Goal: Task Accomplishment & Management: Complete application form

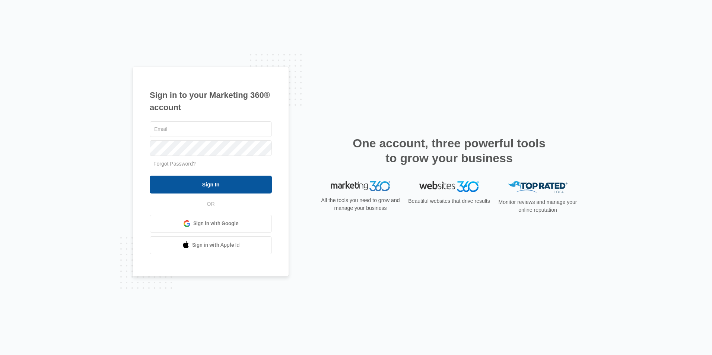
type input "[EMAIL_ADDRESS][DOMAIN_NAME]"
click at [184, 182] on input "Sign In" at bounding box center [211, 185] width 122 height 18
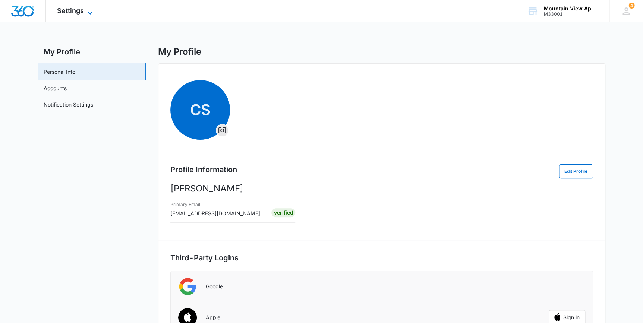
click at [71, 10] on span "Settings" at bounding box center [70, 11] width 27 height 8
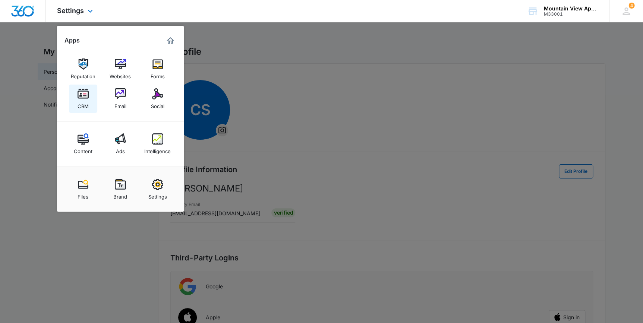
click at [79, 102] on div "CRM" at bounding box center [82, 104] width 11 height 10
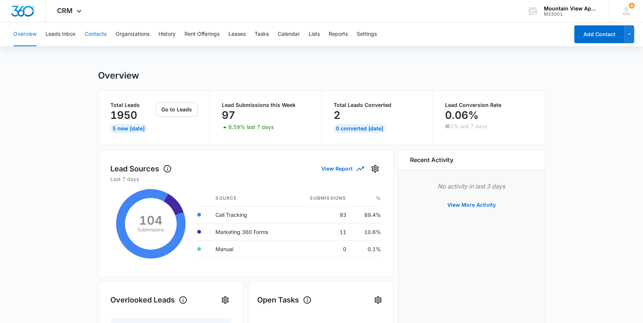
click at [94, 34] on button "Contacts" at bounding box center [96, 34] width 22 height 24
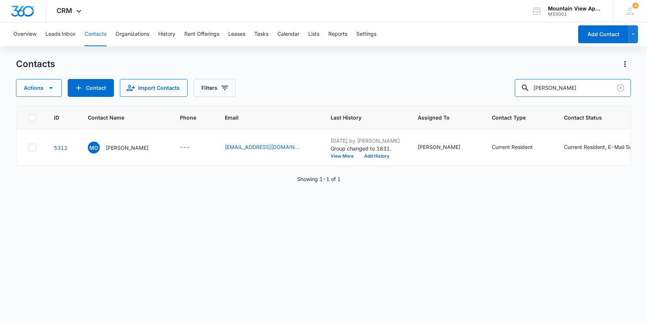
drag, startPoint x: 581, startPoint y: 90, endPoint x: 476, endPoint y: 100, distance: 105.9
click at [476, 100] on div "Contacts Actions Contact Import Contacts Filters [PERSON_NAME] ID Contact Name …" at bounding box center [323, 190] width 615 height 264
type input "[PERSON_NAME]"
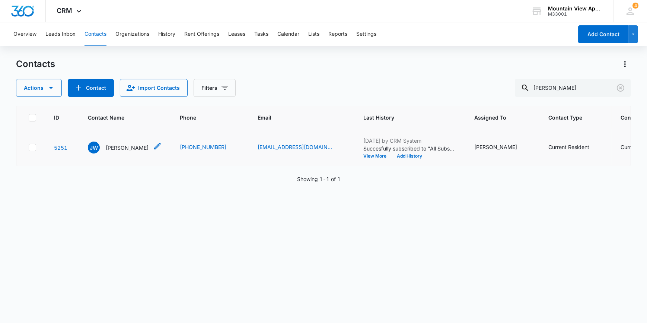
click at [119, 145] on p "[PERSON_NAME]" at bounding box center [127, 148] width 43 height 8
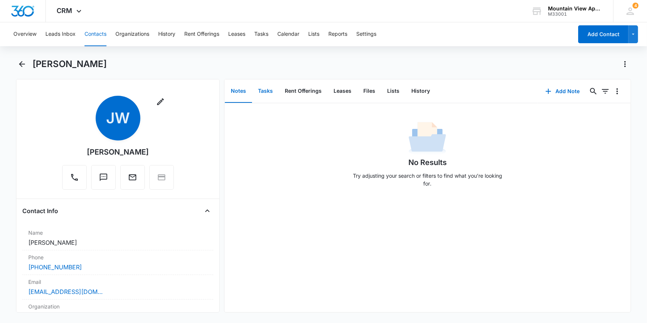
click at [266, 90] on button "Tasks" at bounding box center [265, 91] width 27 height 23
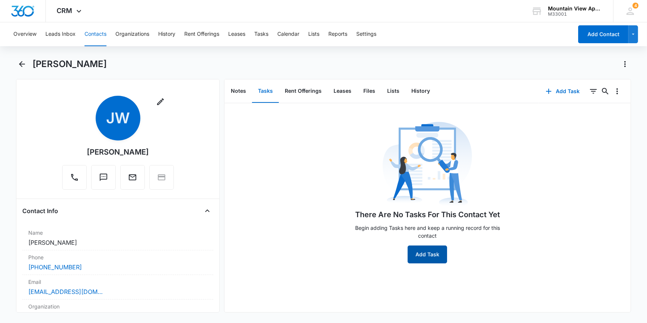
click at [415, 254] on button "Add Task" at bounding box center [427, 254] width 39 height 18
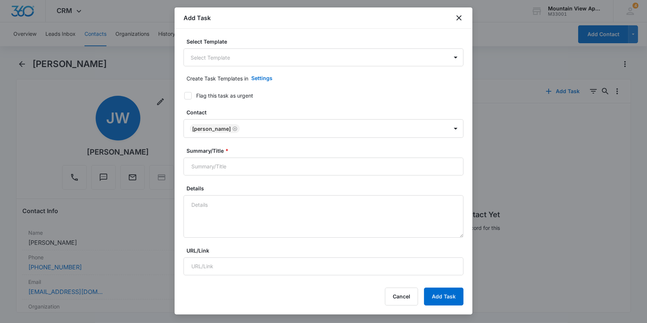
click at [191, 58] on body "CRM Apps Reputation Websites Forms CRM Email Social Content Ads Intelligence Fi…" at bounding box center [323, 161] width 647 height 323
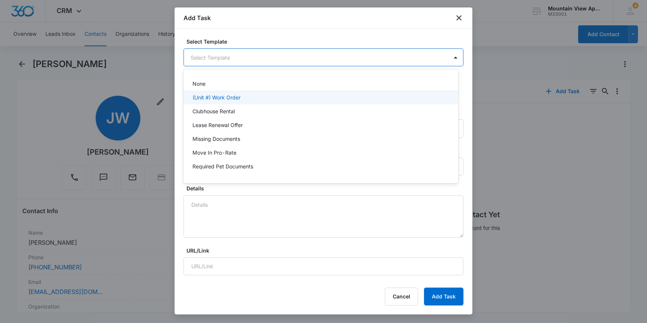
click at [197, 98] on p "(Unit #) Work Order" at bounding box center [217, 97] width 48 height 8
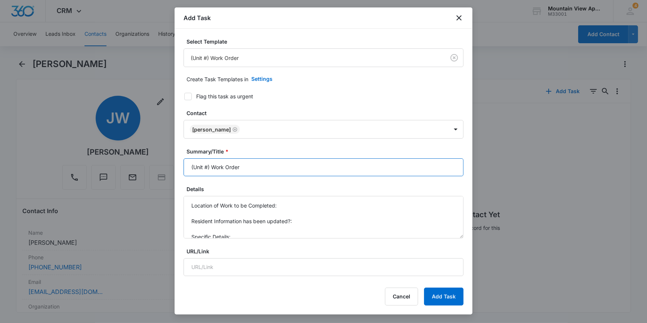
click at [199, 168] on input "(Unit #) Work Order" at bounding box center [324, 167] width 280 height 18
type input "(1831-206) Work Order"
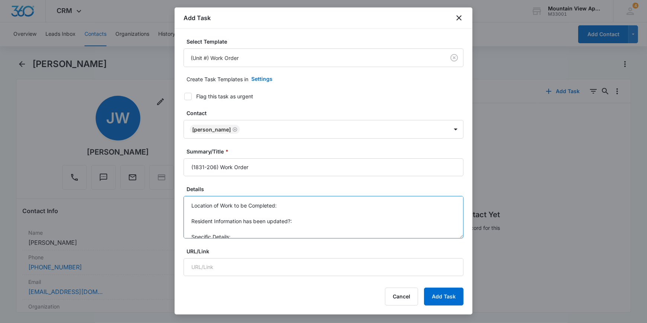
click at [283, 205] on textarea "Location of Work to be Completed: Resident Information has been updated?: Speci…" at bounding box center [324, 217] width 280 height 42
click at [196, 208] on textarea "Location of Work to be Completed: Kitchen, laundry Resident Information has bee…" at bounding box center [324, 217] width 280 height 42
click at [196, 223] on textarea "Location of Work to be Completed: Kitchen, laundry Resident Information has bee…" at bounding box center [324, 217] width 280 height 42
click at [193, 216] on textarea "Location of Work to be Completed: Kitchen, laundry Resident Information has bee…" at bounding box center [324, 217] width 280 height 42
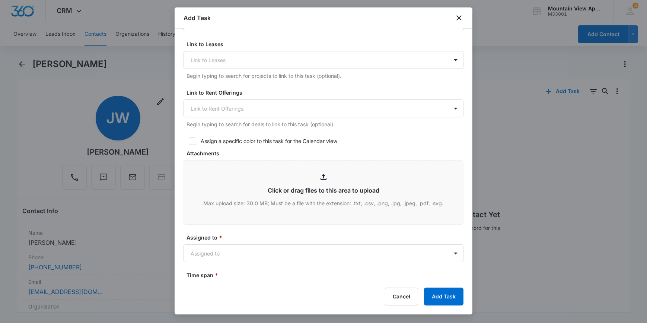
scroll to position [339, 0]
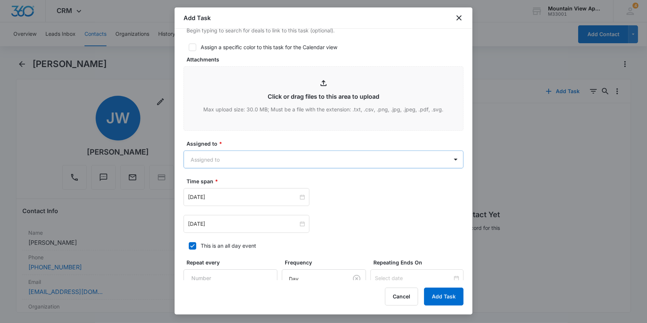
type textarea "Location of Work to be Completed: Kitchen, laundry 1. dryer is saying to check …"
click at [205, 165] on body "CRM Apps Reputation Websites Forms CRM Email Social Content Ads Intelligence Fi…" at bounding box center [323, 161] width 647 height 323
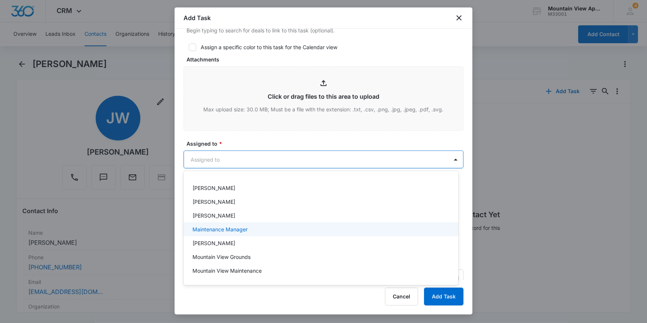
scroll to position [163, 0]
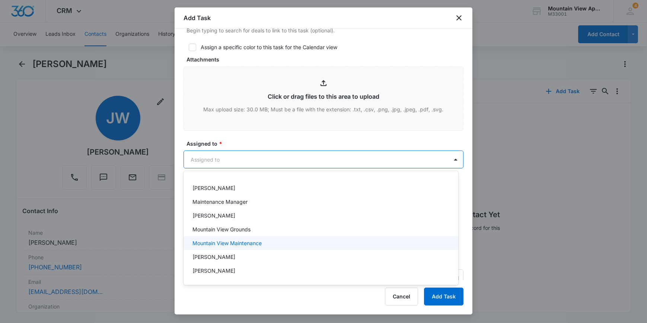
click at [199, 242] on p "Mountain View Maintenance" at bounding box center [227, 243] width 69 height 8
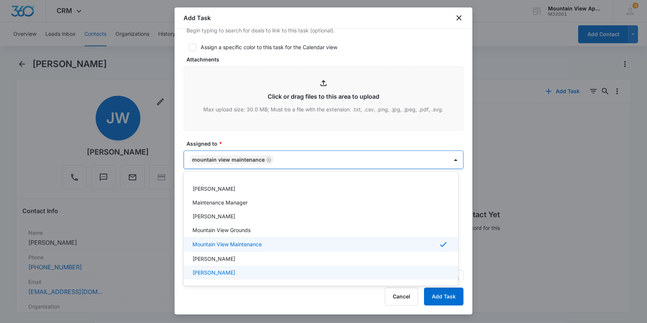
click at [182, 297] on div at bounding box center [323, 161] width 647 height 323
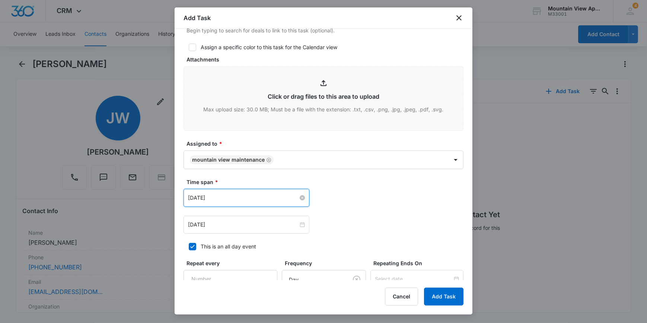
click at [208, 198] on input "[DATE]" at bounding box center [243, 198] width 110 height 8
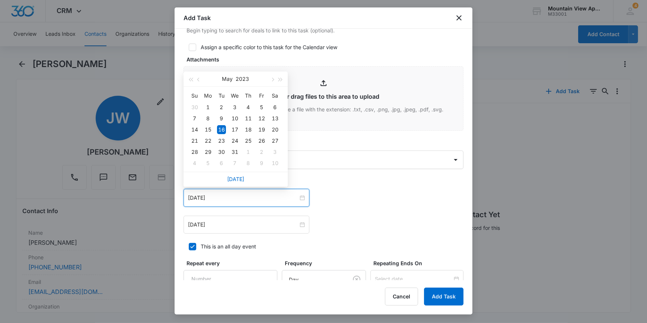
click at [247, 183] on div "[DATE]" at bounding box center [236, 179] width 104 height 15
click at [234, 178] on link "[DATE]" at bounding box center [235, 179] width 17 height 6
type input "[DATE]"
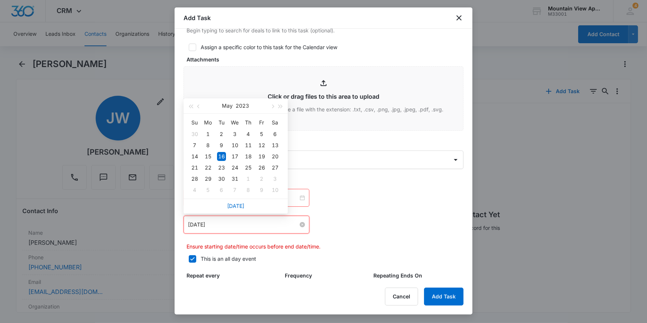
click at [220, 221] on input "[DATE]" at bounding box center [243, 225] width 110 height 8
click at [226, 203] on div "[DATE]" at bounding box center [236, 206] width 104 height 15
click at [239, 225] on input "[DATE]" at bounding box center [243, 225] width 110 height 8
click at [240, 221] on input "[DATE]" at bounding box center [243, 225] width 110 height 8
click at [207, 223] on input "[DATE]" at bounding box center [243, 225] width 110 height 8
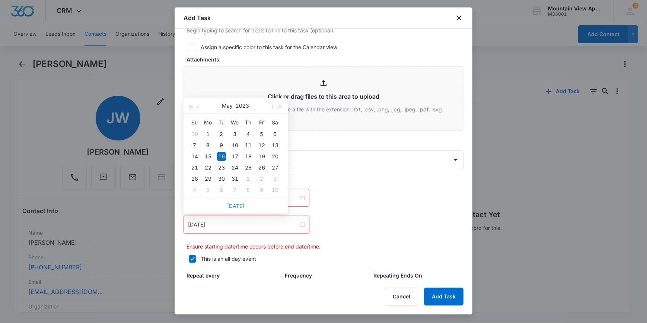
click at [238, 205] on link "[DATE]" at bounding box center [235, 206] width 17 height 6
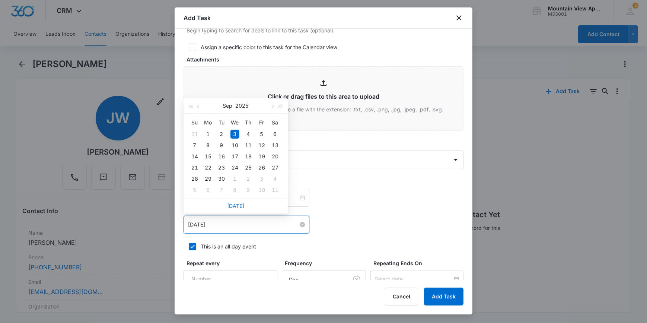
click at [224, 225] on input "[DATE]" at bounding box center [243, 225] width 110 height 8
type input "[DATE]"
click at [261, 136] on div "5" at bounding box center [261, 134] width 9 height 9
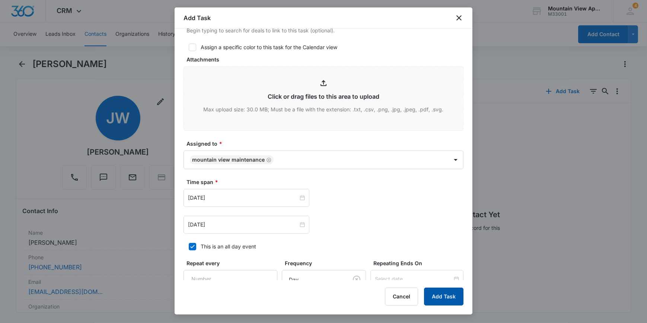
click at [447, 298] on button "Add Task" at bounding box center [443, 297] width 39 height 18
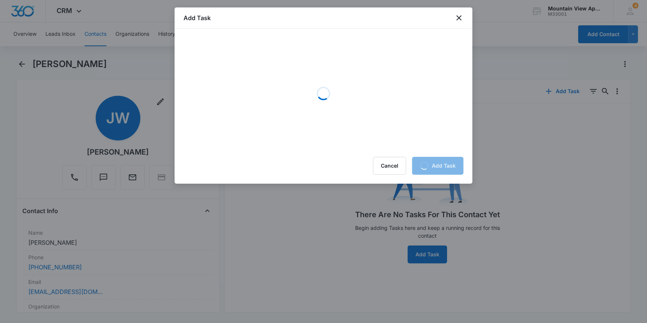
scroll to position [0, 0]
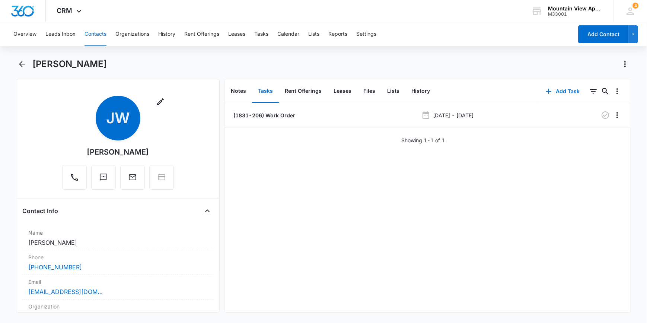
click at [93, 34] on button "Contacts" at bounding box center [96, 34] width 22 height 24
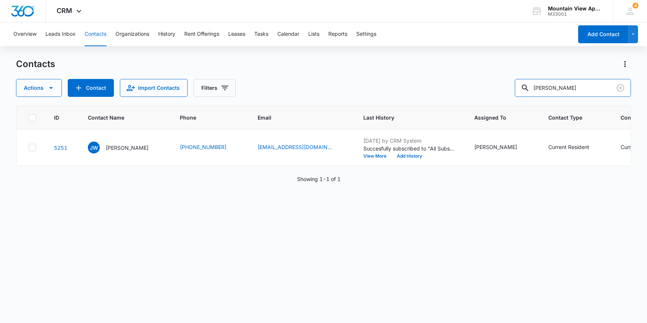
drag, startPoint x: 562, startPoint y: 89, endPoint x: 506, endPoint y: 89, distance: 56.2
click at [506, 89] on div "Actions Contact Import Contacts Filters [PERSON_NAME]" at bounding box center [323, 88] width 615 height 18
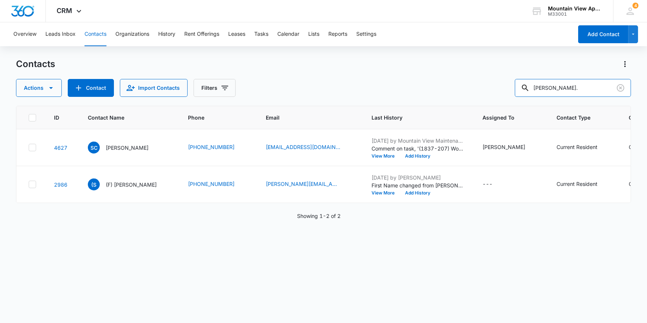
type input "[PERSON_NAME]"
click at [120, 148] on p "[PERSON_NAME]" at bounding box center [127, 148] width 43 height 8
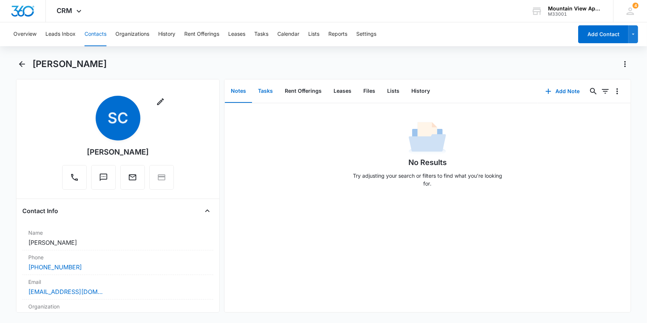
click at [265, 92] on button "Tasks" at bounding box center [265, 91] width 27 height 23
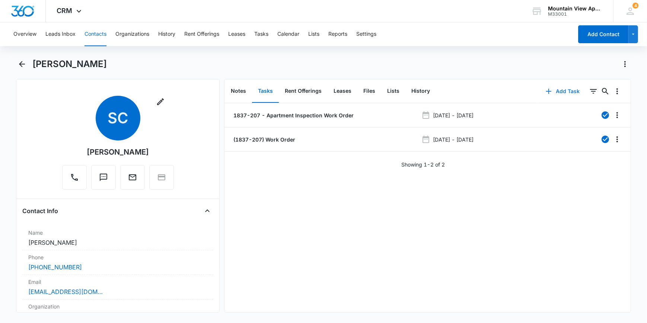
click at [562, 90] on button "Add Task" at bounding box center [563, 91] width 49 height 18
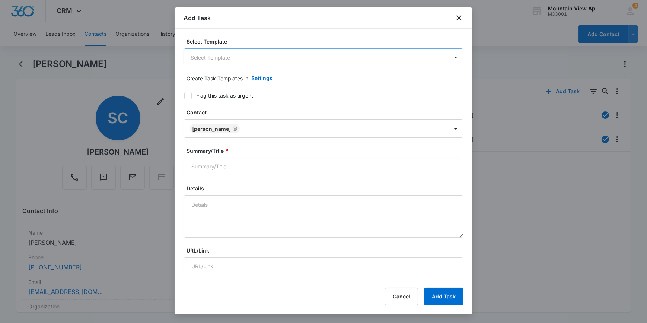
click at [205, 63] on body "CRM Apps Reputation Websites Forms CRM Email Social Content Ads Intelligence Fi…" at bounding box center [323, 161] width 647 height 323
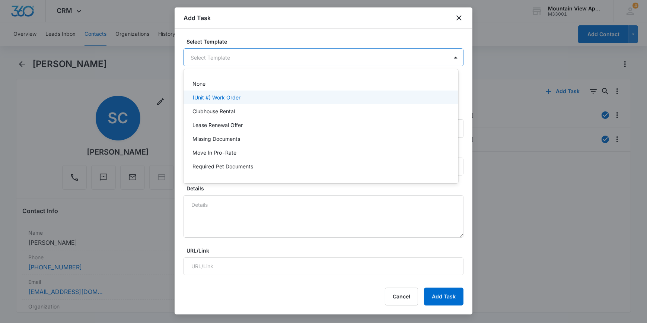
click at [206, 96] on p "(Unit #) Work Order" at bounding box center [217, 97] width 48 height 8
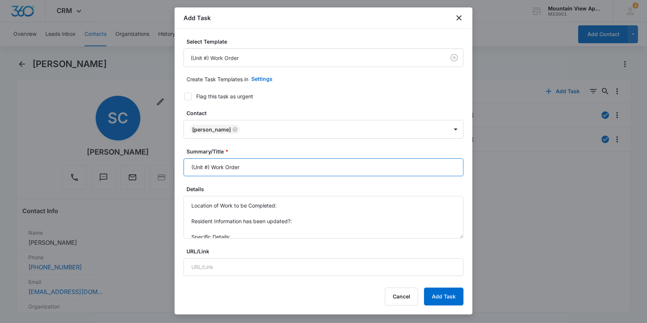
click at [202, 167] on input "(Unit #) Work Order" at bounding box center [324, 167] width 280 height 18
click at [208, 167] on input "(Unit #) Work Order" at bounding box center [324, 167] width 280 height 18
type input "(1837-207) Work Order"
click at [424, 288] on button "Add Task" at bounding box center [443, 297] width 39 height 18
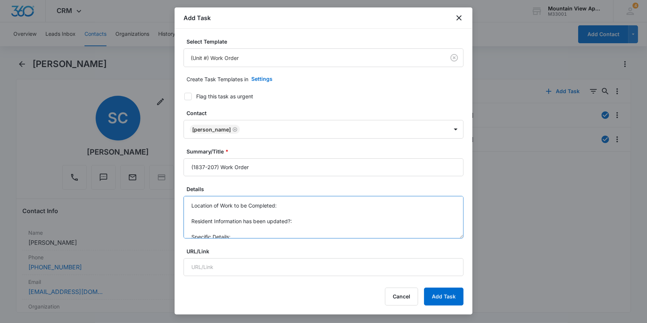
click at [286, 203] on textarea "Location of Work to be Completed: Resident Information has been updated?: Speci…" at bounding box center [324, 217] width 280 height 42
click at [377, 206] on textarea "Location of Work to be Completed: tenant has a wasp's nest in the corner of her…" at bounding box center [324, 217] width 280 height 42
click at [407, 202] on textarea "Location of Work to be Completed: tenant has a wasp's nest in the corner of her…" at bounding box center [324, 217] width 280 height 42
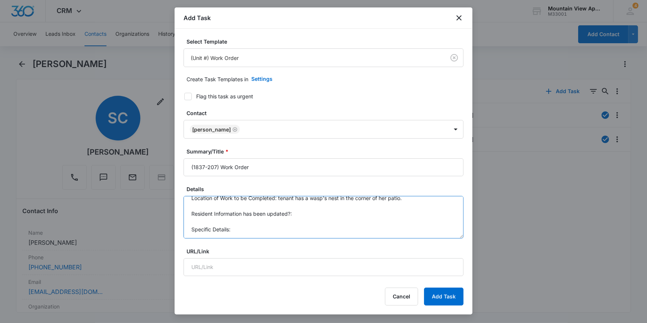
click at [187, 200] on textarea "Location of Work to be Completed: tenant has a wasp's nest in the corner of her…" at bounding box center [324, 217] width 280 height 42
click at [188, 208] on textarea "Location of Work to be Completed: tenant has a wasp's nest in the corner of her…" at bounding box center [324, 217] width 280 height 42
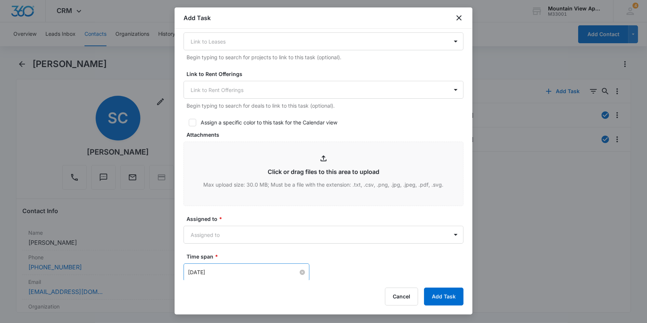
scroll to position [305, 0]
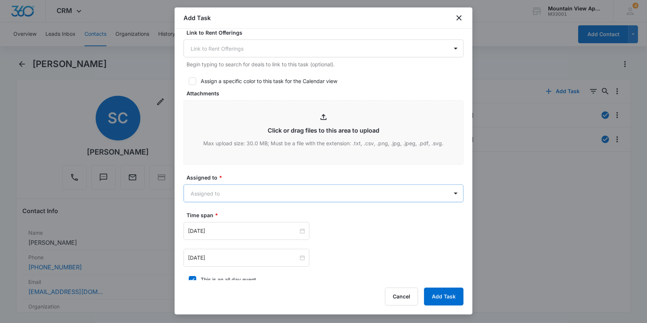
type textarea "Location of Work to be Completed: tenant has a wasp's nest in the corner of her…"
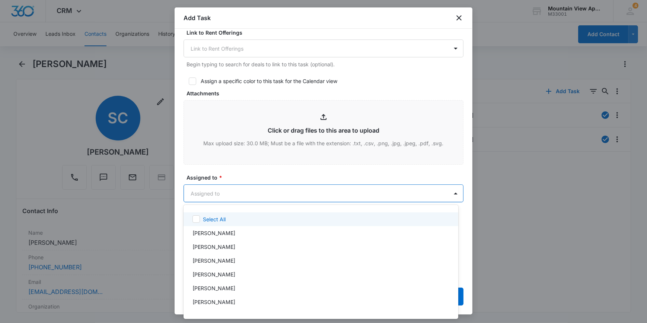
click at [196, 192] on body "CRM Apps Reputation Websites Forms CRM Email Social Content Ads Intelligence Fi…" at bounding box center [323, 161] width 647 height 323
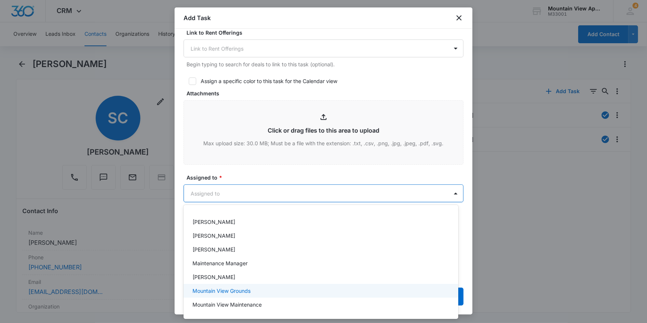
scroll to position [163, 0]
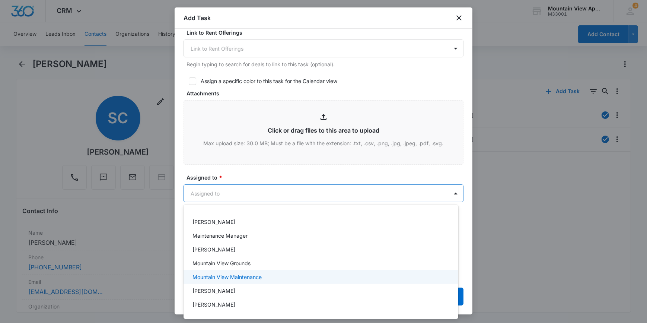
click at [204, 275] on p "Mountain View Maintenance" at bounding box center [227, 277] width 69 height 8
click at [176, 289] on div at bounding box center [323, 161] width 647 height 323
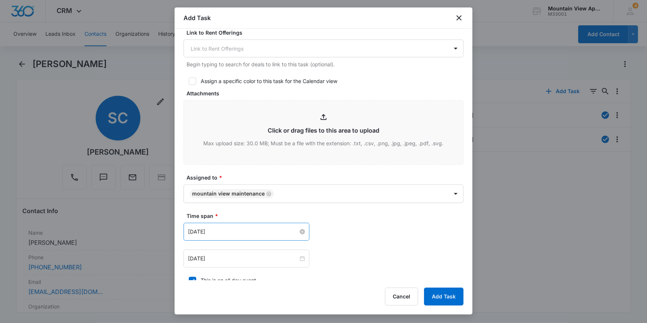
click at [201, 234] on input "[DATE]" at bounding box center [243, 232] width 110 height 8
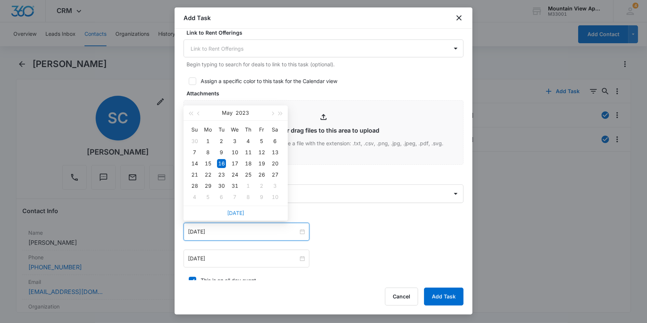
click at [235, 212] on link "[DATE]" at bounding box center [235, 213] width 17 height 6
type input "[DATE]"
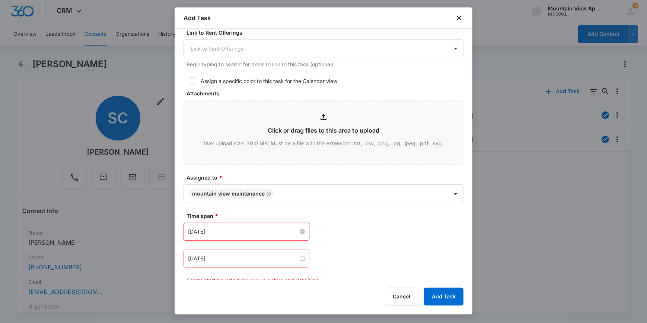
click at [213, 232] on input "[DATE]" at bounding box center [243, 232] width 110 height 8
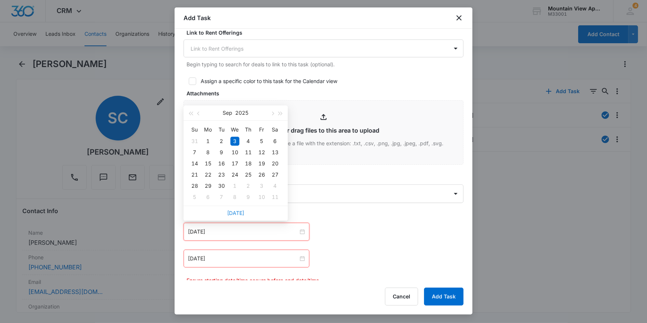
click at [234, 210] on link "[DATE]" at bounding box center [235, 213] width 17 height 6
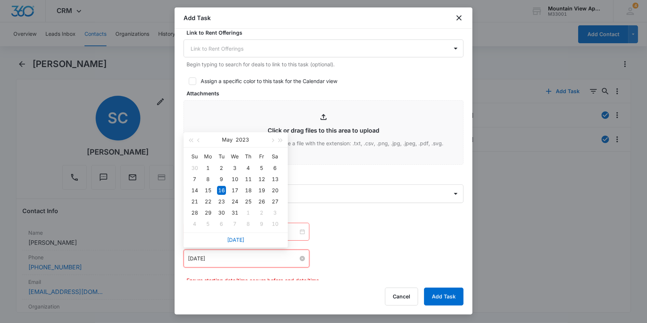
click at [230, 254] on input "[DATE]" at bounding box center [243, 258] width 110 height 8
click at [232, 237] on link "[DATE]" at bounding box center [235, 240] width 17 height 6
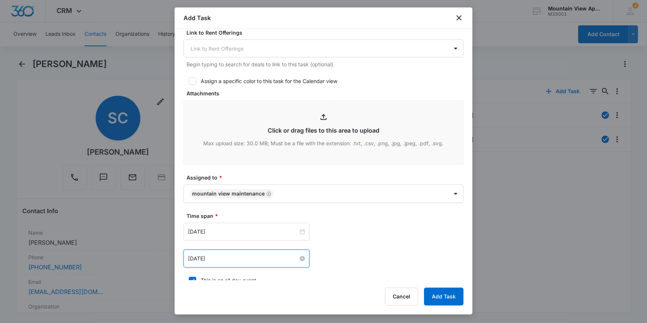
click at [226, 258] on input "[DATE]" at bounding box center [243, 258] width 110 height 8
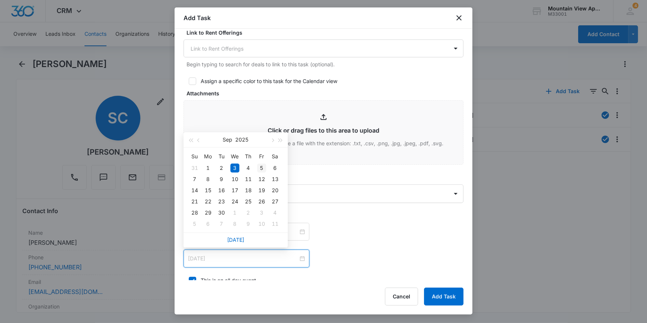
type input "[DATE]"
click at [260, 166] on div "5" at bounding box center [261, 168] width 9 height 9
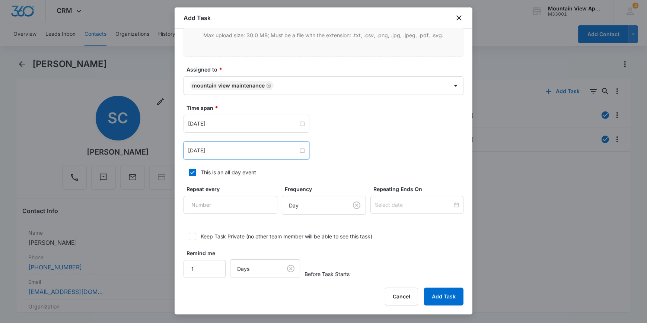
scroll to position [419, 0]
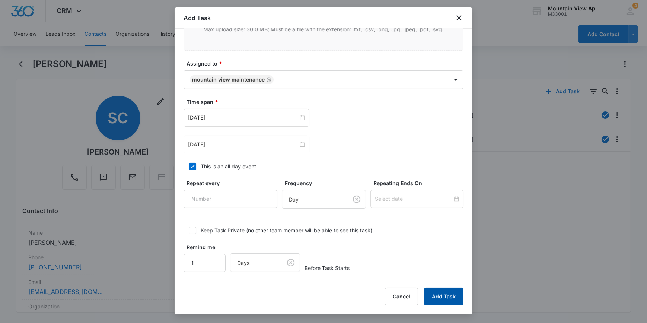
click at [452, 294] on button "Add Task" at bounding box center [443, 297] width 39 height 18
